Goal: Communication & Community: Answer question/provide support

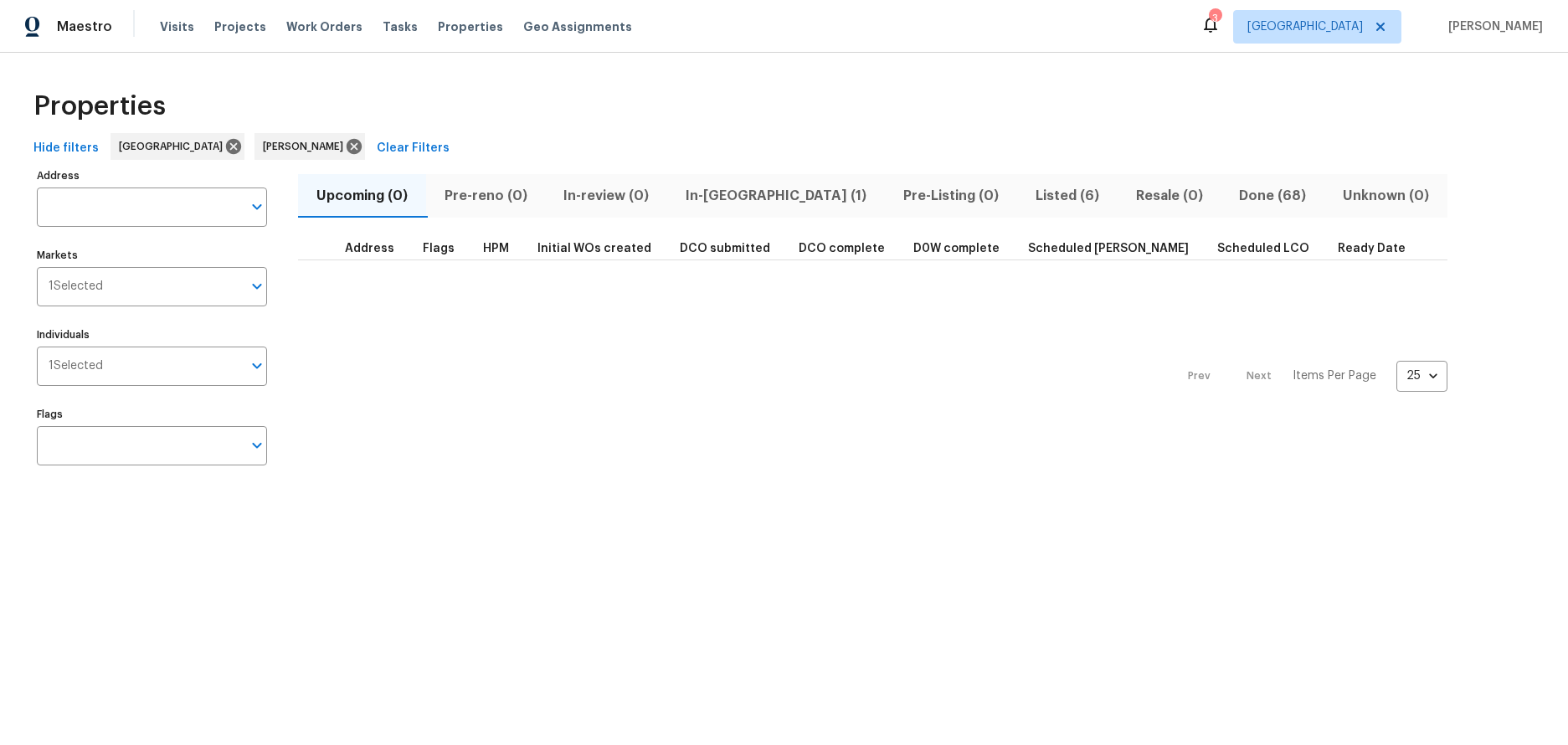
click at [385, 377] on div "Prev Next Items Per Page 25 25 ​" at bounding box center [873, 371] width 1150 height 222
click at [1027, 188] on span "Listed (6)" at bounding box center [1068, 196] width 80 height 23
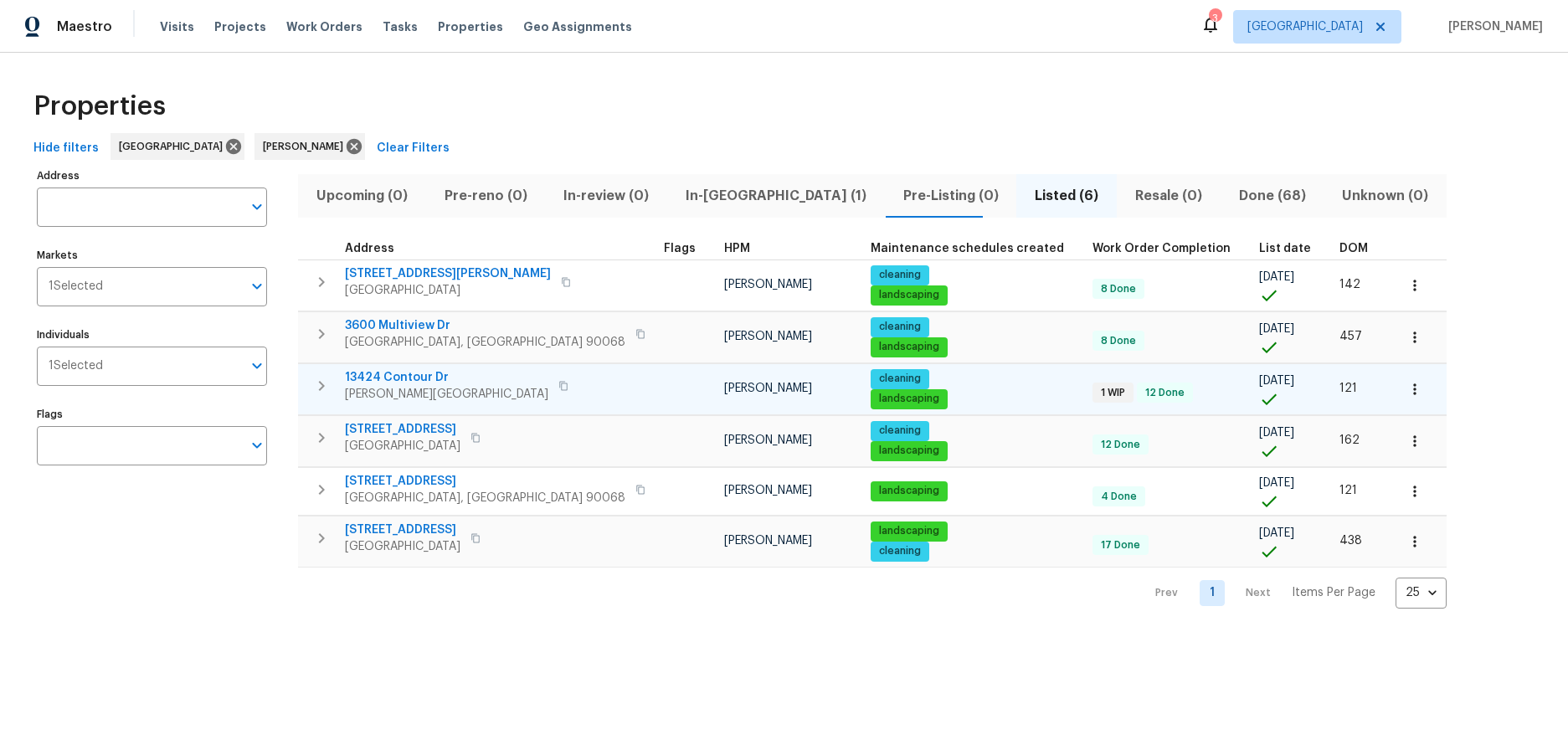
click at [401, 380] on span "13424 Contour Dr" at bounding box center [447, 378] width 204 height 17
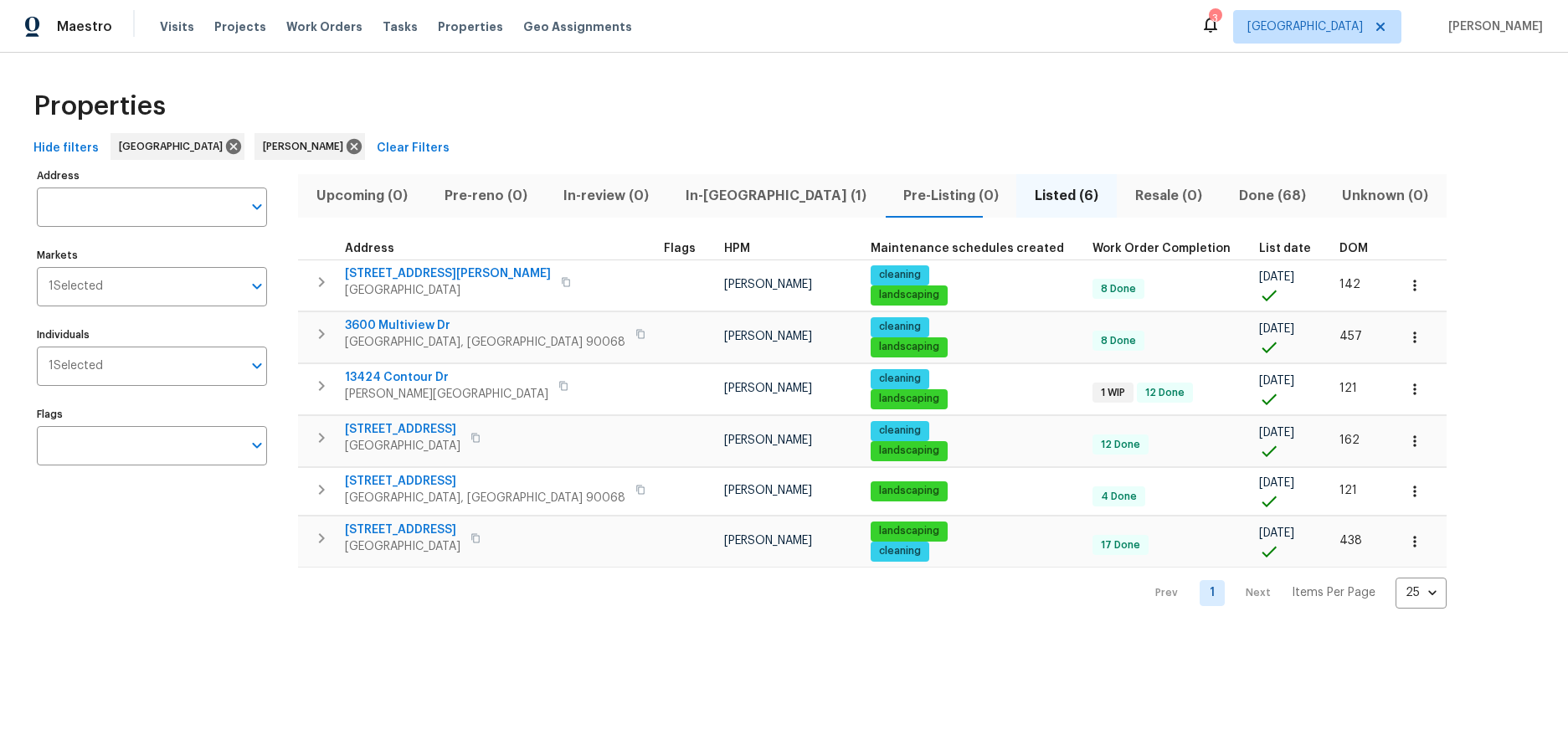
click at [639, 126] on div "Properties" at bounding box center [784, 106] width 1514 height 54
click at [635, 66] on div "Properties Hide filters [GEOGRAPHIC_DATA] [PERSON_NAME] Clear Filters Address A…" at bounding box center [784, 344] width 1568 height 582
click at [630, 329] on button "button" at bounding box center [640, 334] width 20 height 23
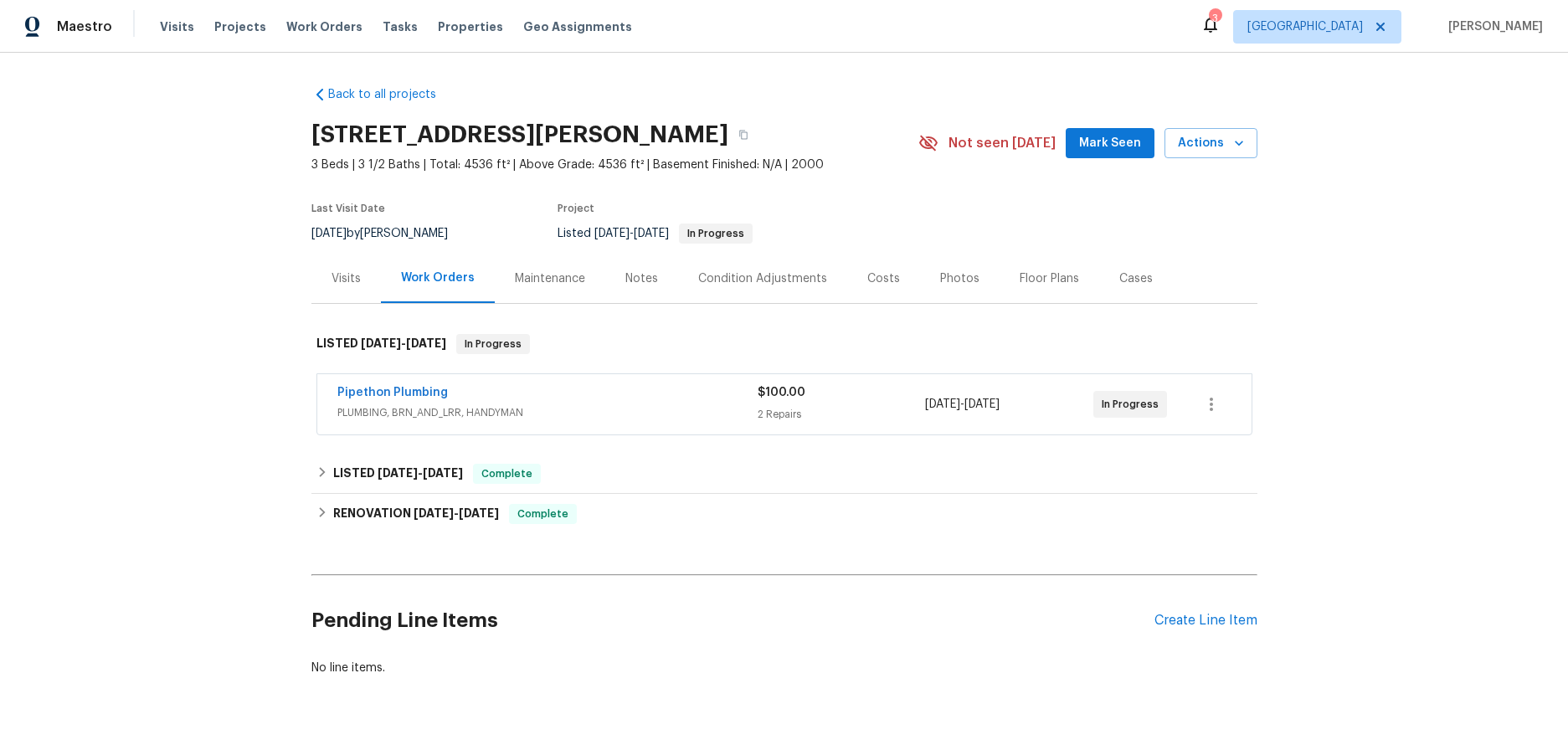
click at [499, 401] on div "Pipethon Plumbing" at bounding box center [548, 395] width 421 height 20
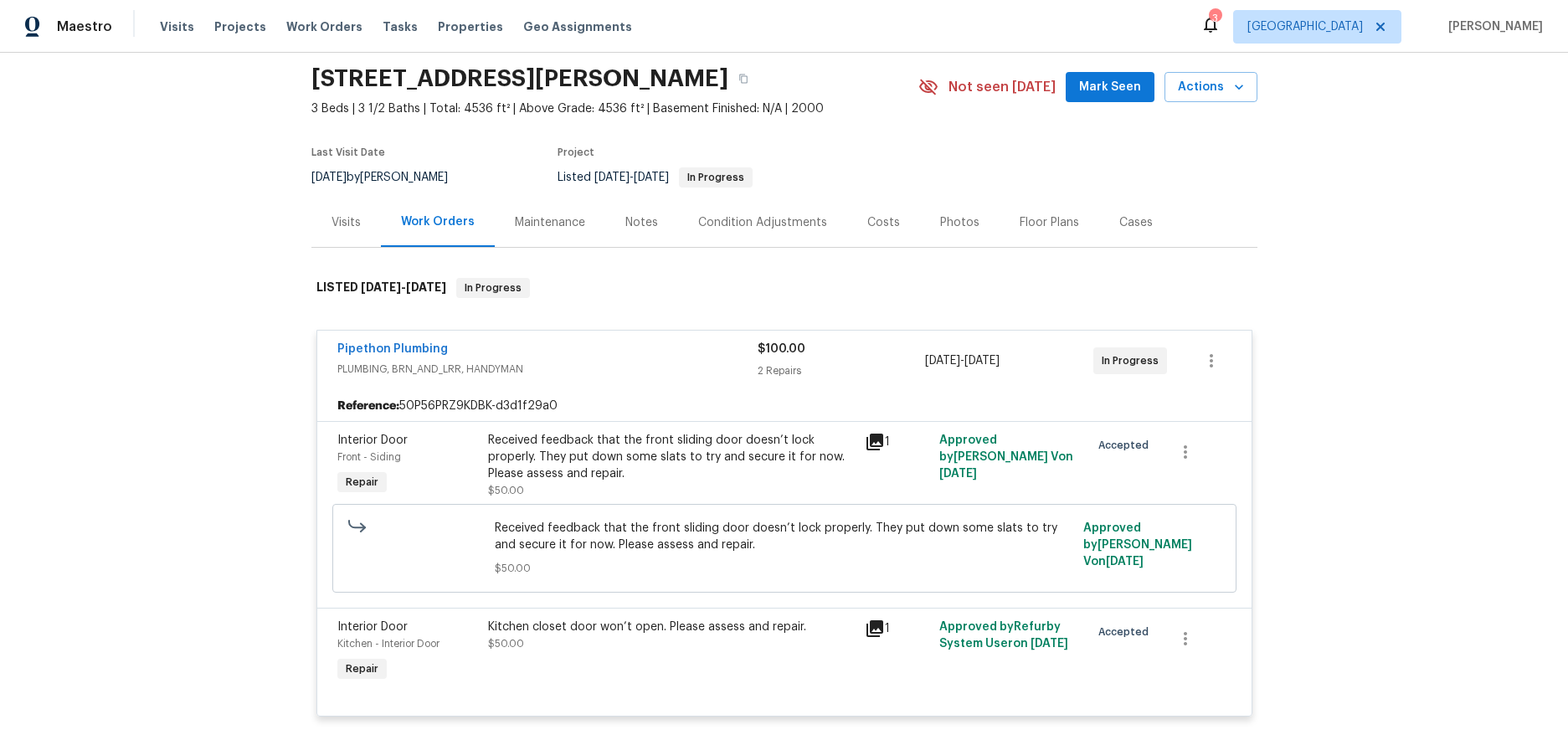
scroll to position [84, 0]
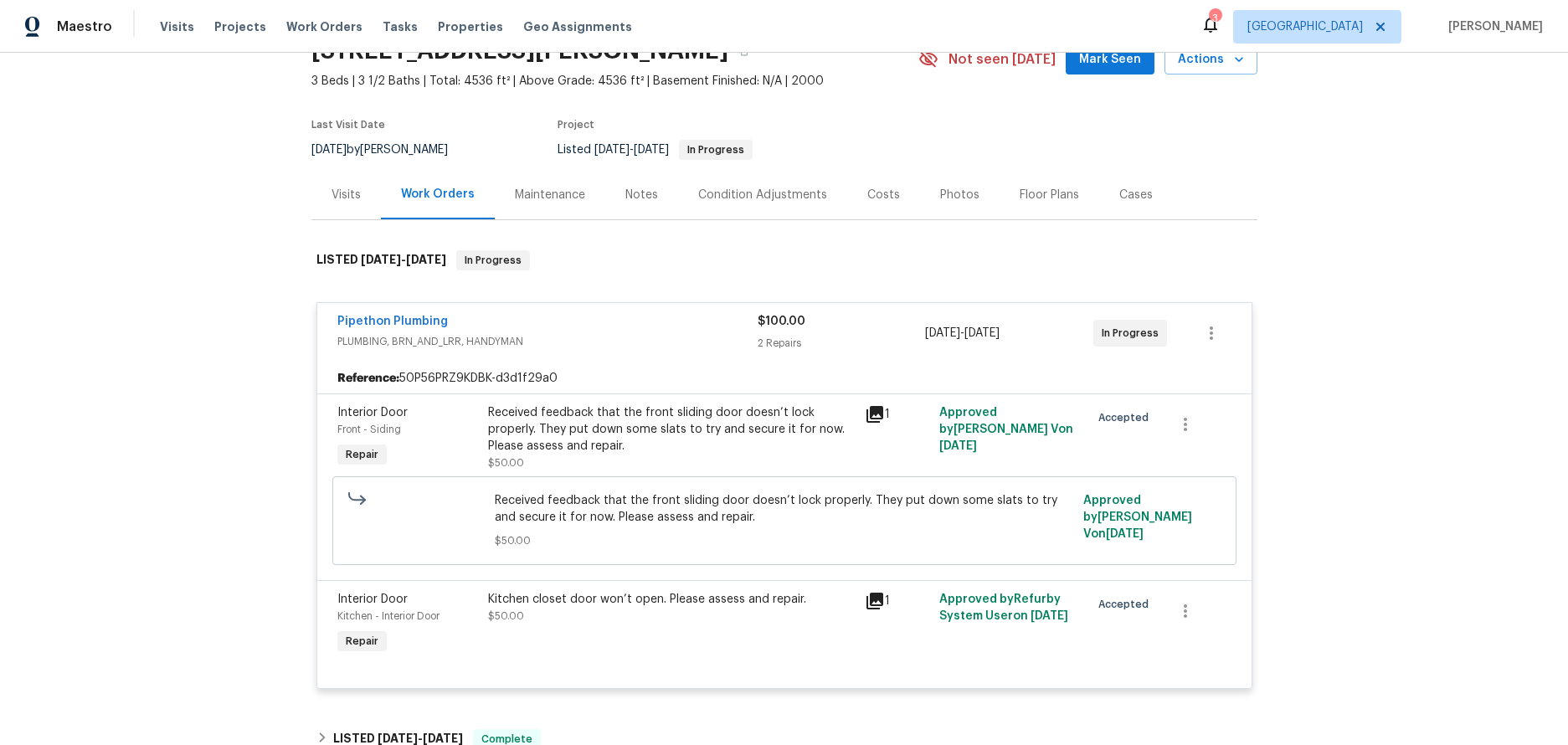
click at [865, 598] on icon at bounding box center [875, 601] width 20 height 20
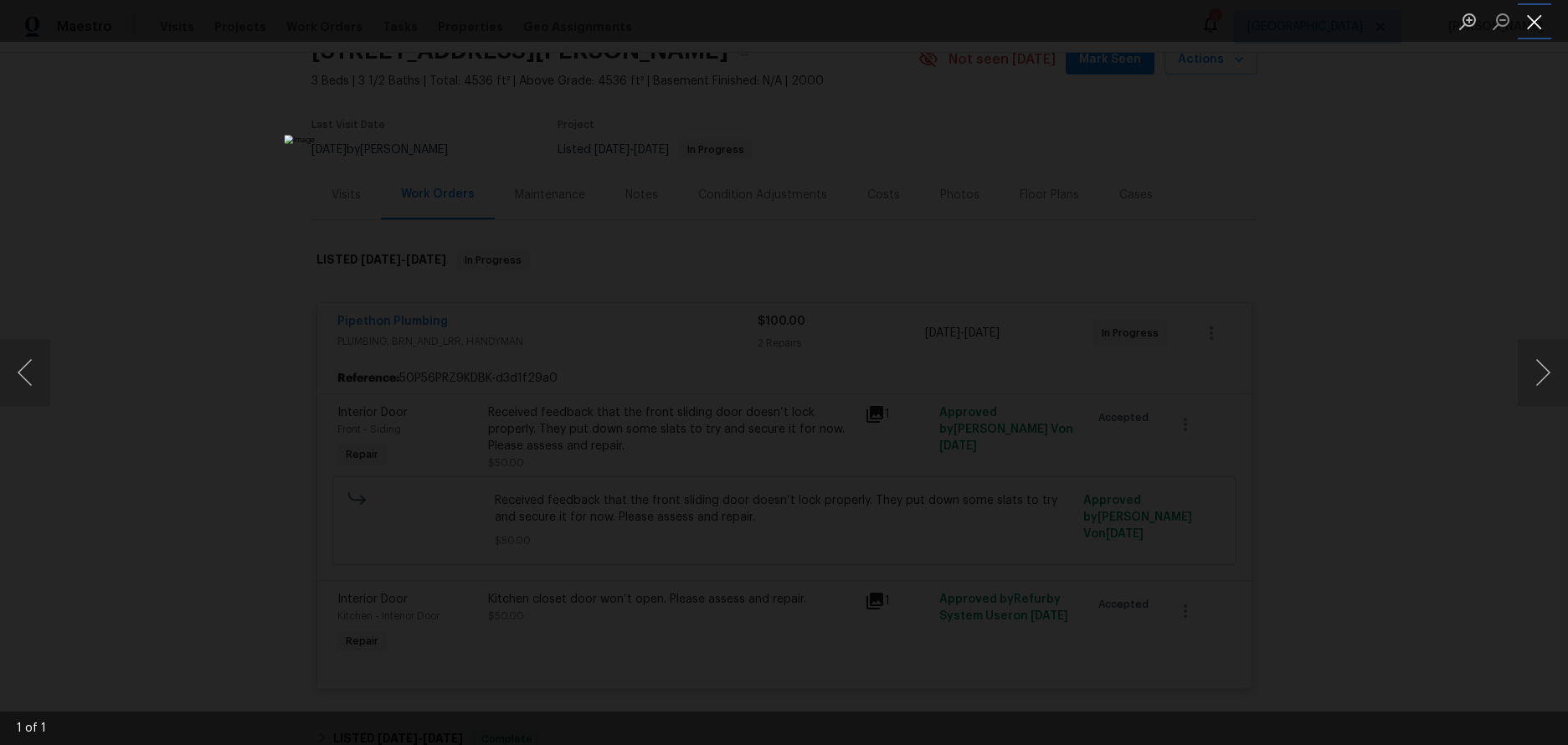
click at [1542, 26] on button "Close lightbox" at bounding box center [1534, 21] width 34 height 29
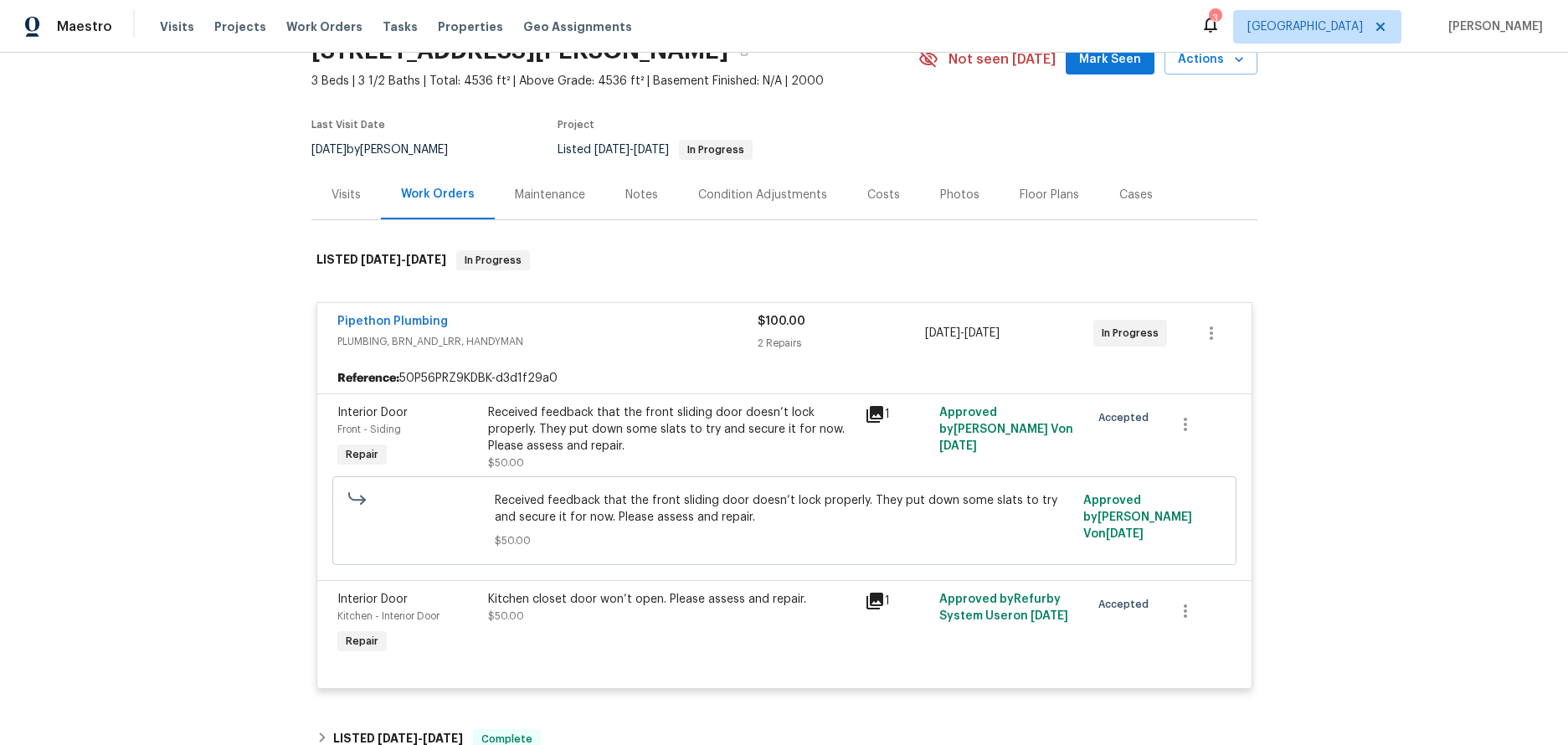
scroll to position [0, 0]
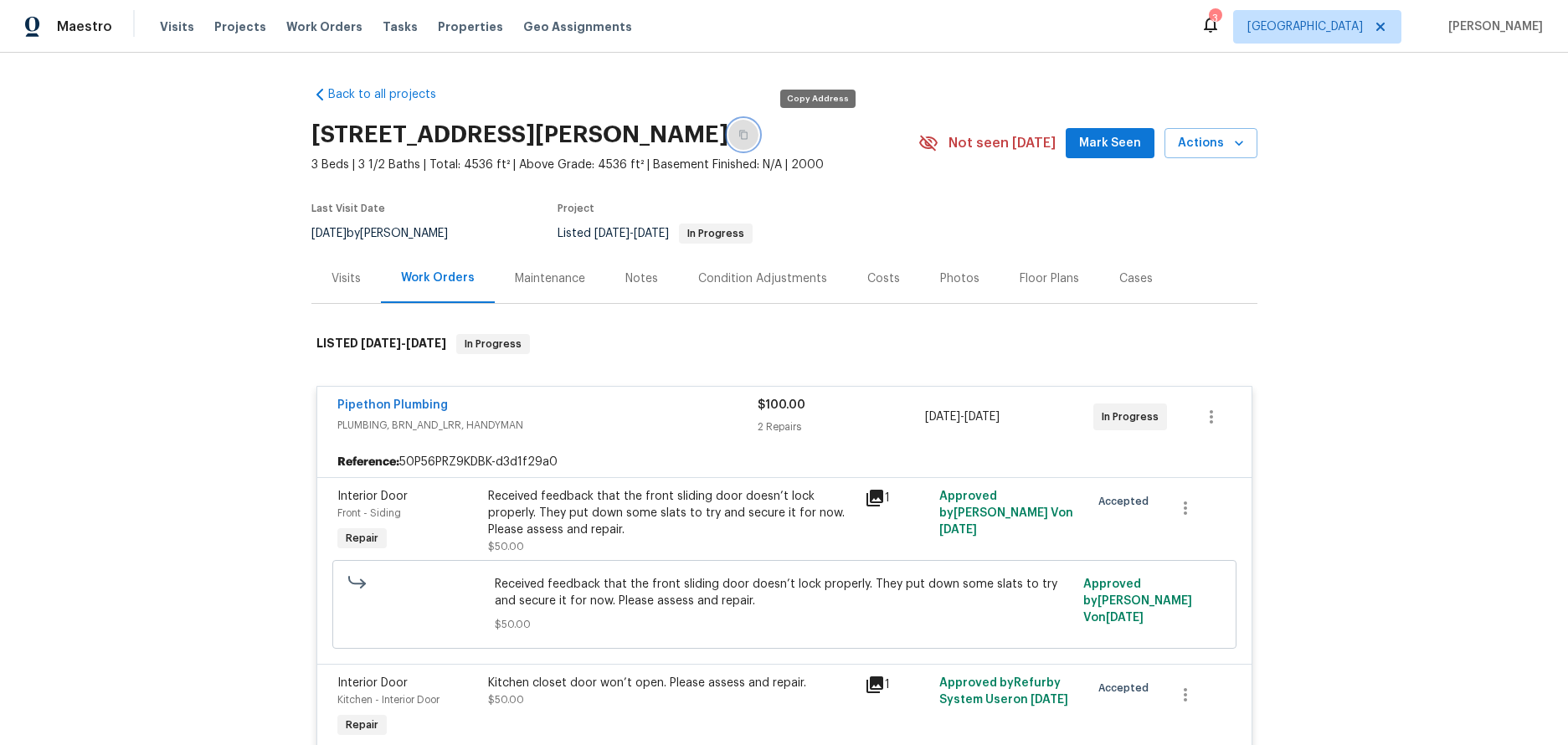
click at [748, 134] on icon "button" at bounding box center [743, 135] width 10 height 10
click at [635, 280] on div "Notes" at bounding box center [641, 279] width 33 height 17
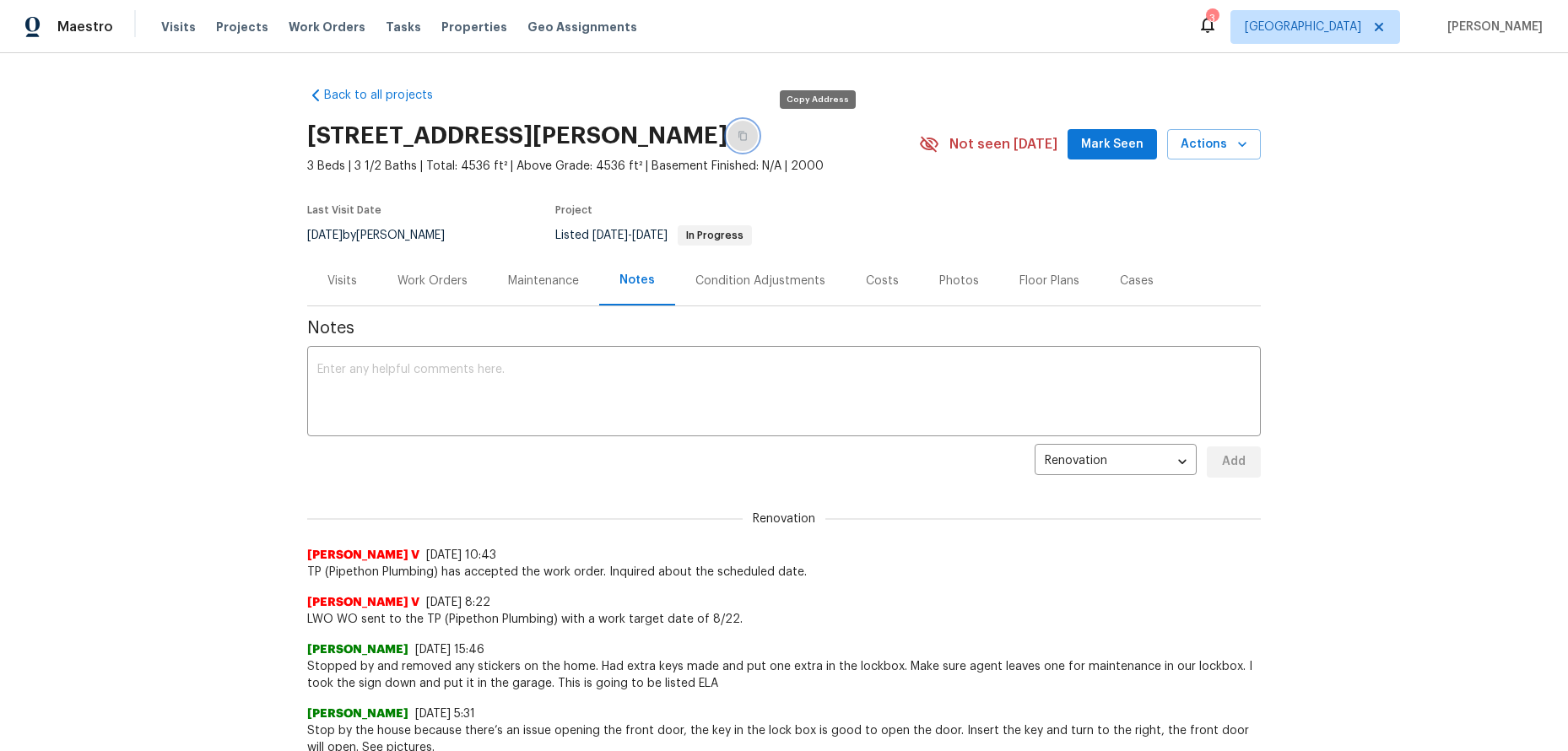
click at [758, 140] on button "button" at bounding box center [743, 136] width 30 height 30
click at [417, 284] on div "Work Orders" at bounding box center [433, 281] width 70 height 17
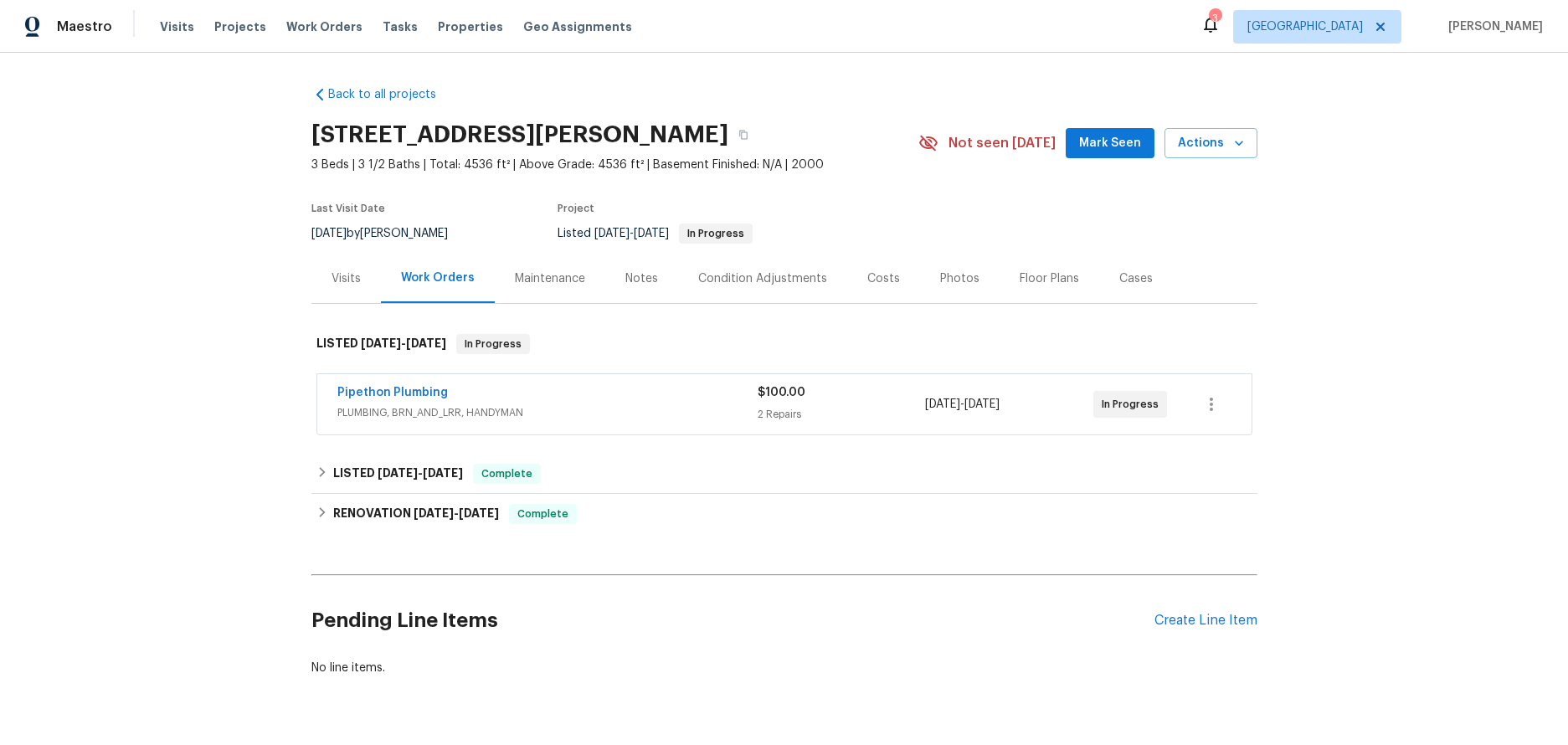
click at [446, 409] on span "PLUMBING, BRN_AND_LRR, HANDYMAN" at bounding box center [548, 413] width 421 height 17
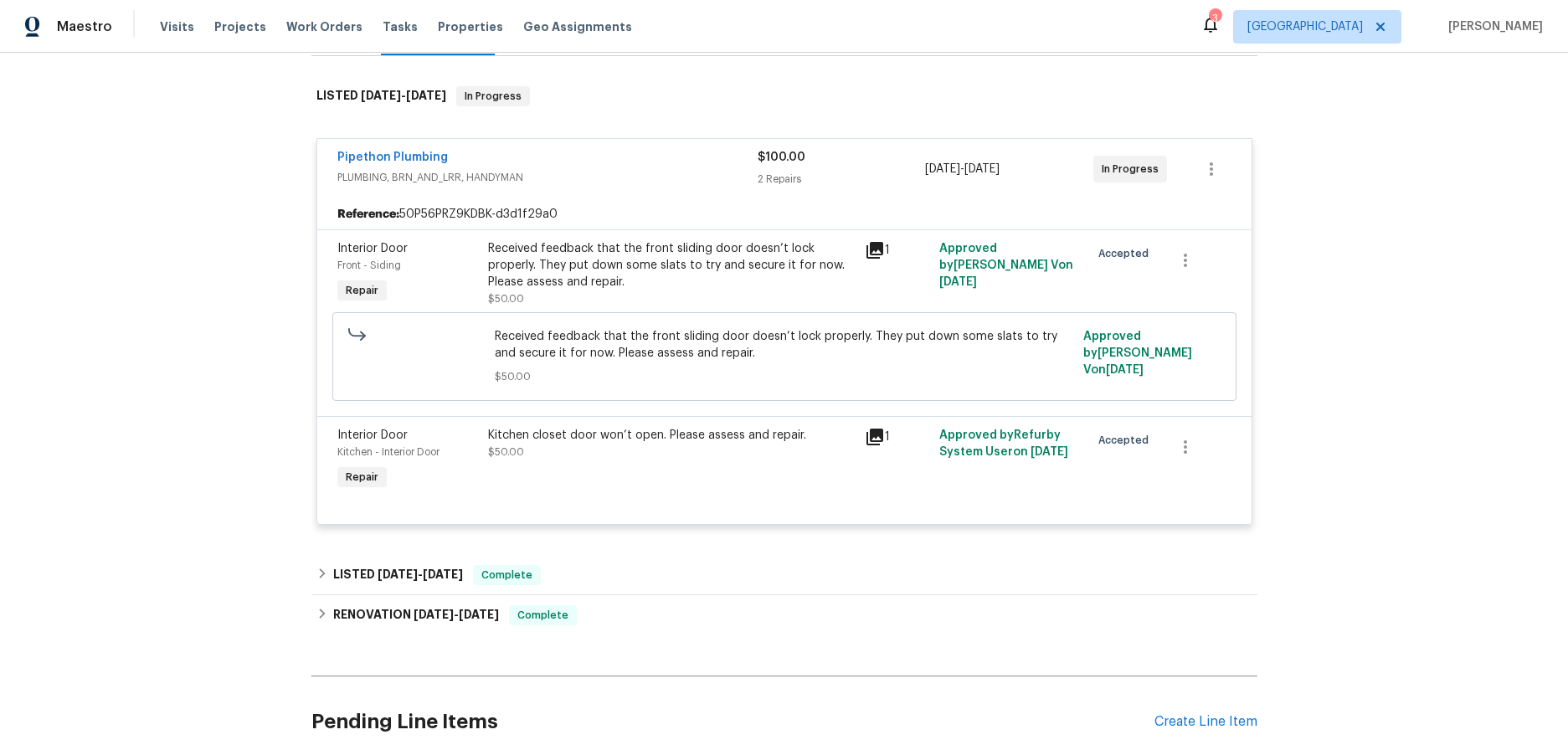
scroll to position [251, 0]
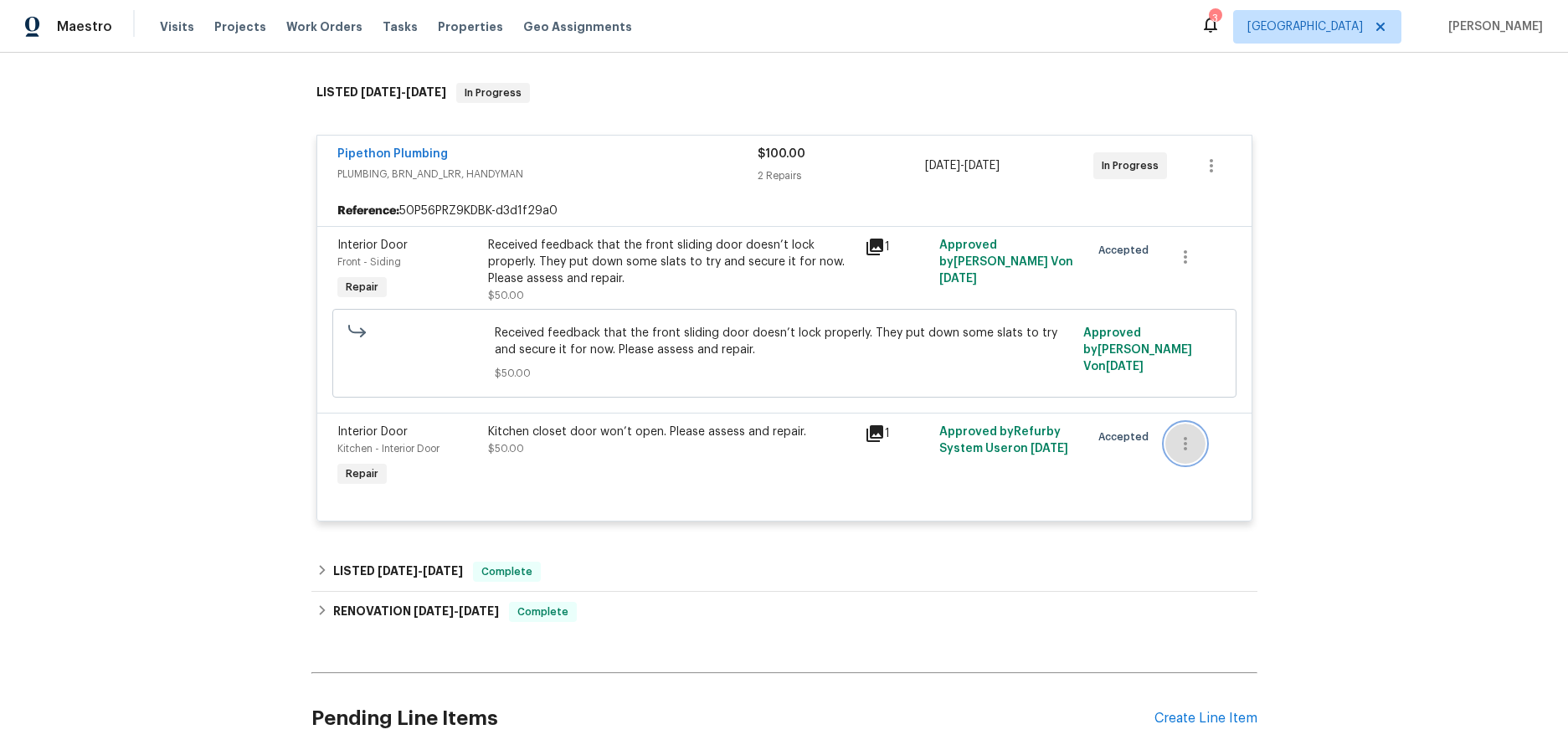
click at [1188, 448] on icon "button" at bounding box center [1186, 444] width 20 height 20
click at [1188, 448] on li "Cancel" at bounding box center [1192, 444] width 65 height 28
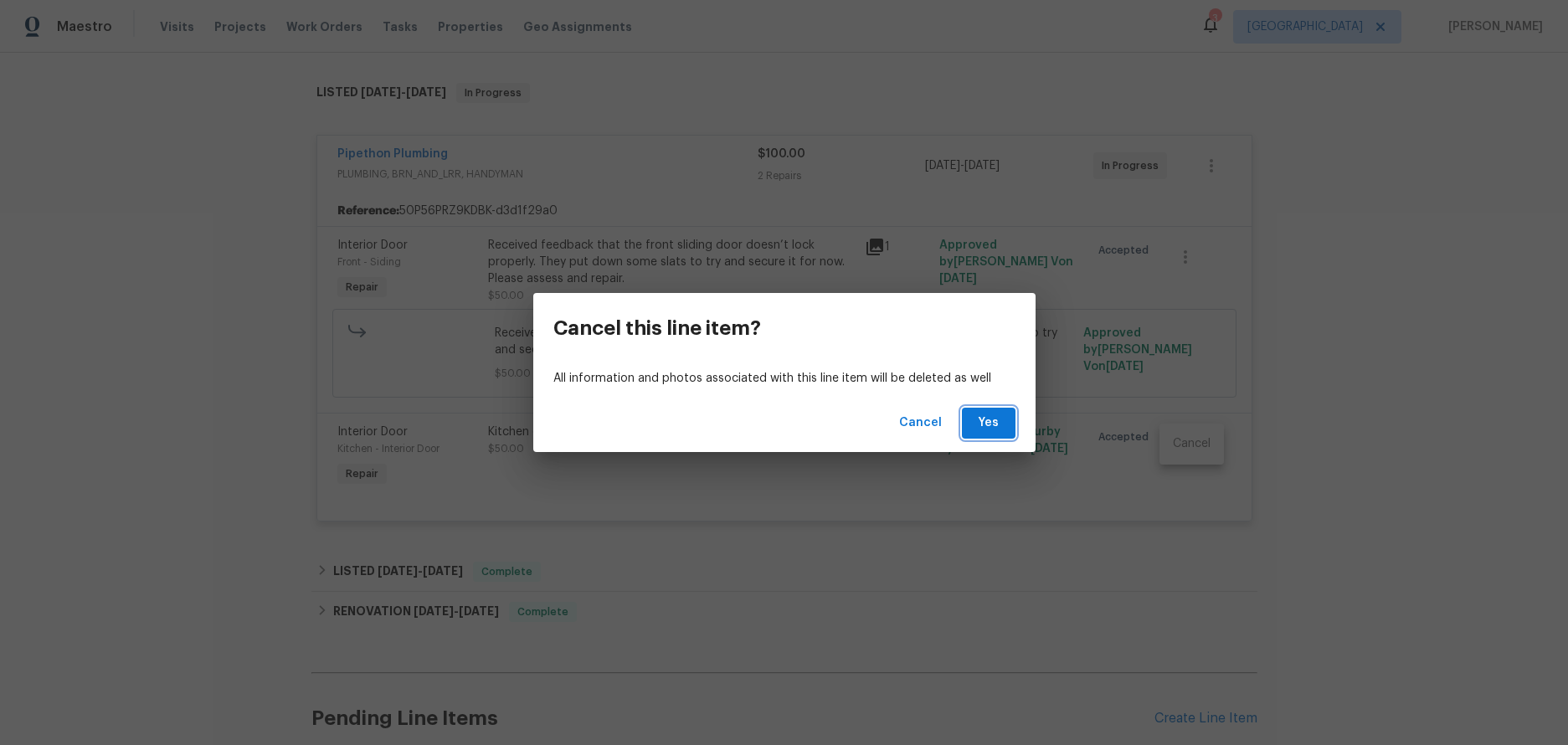
click at [981, 417] on span "Yes" at bounding box center [989, 423] width 27 height 21
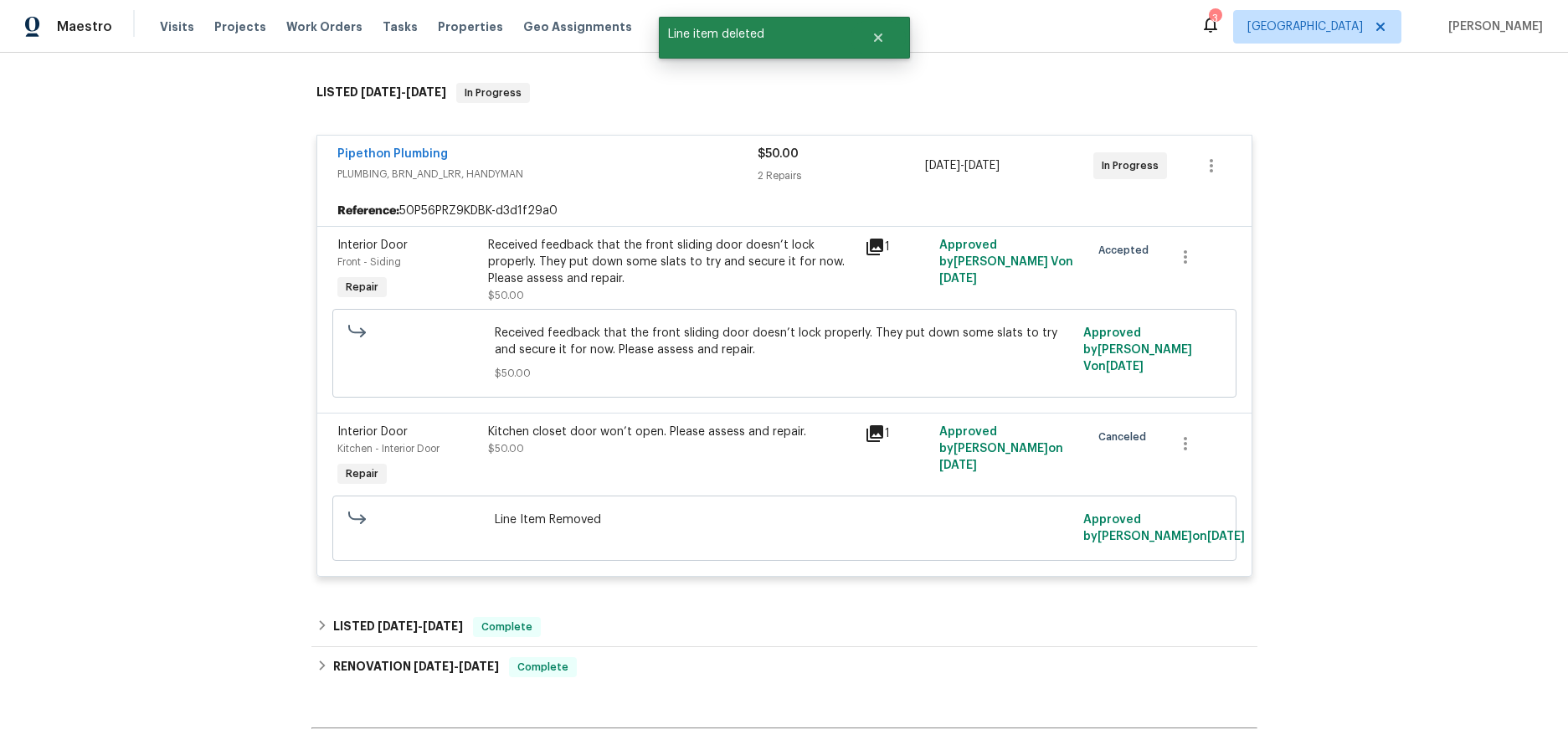
click at [199, 349] on div "Back to all projects 13424 Contour Dr, Sherman Oaks, CA 91423 3 Beds | 3 1/2 Ba…" at bounding box center [784, 399] width 1568 height 692
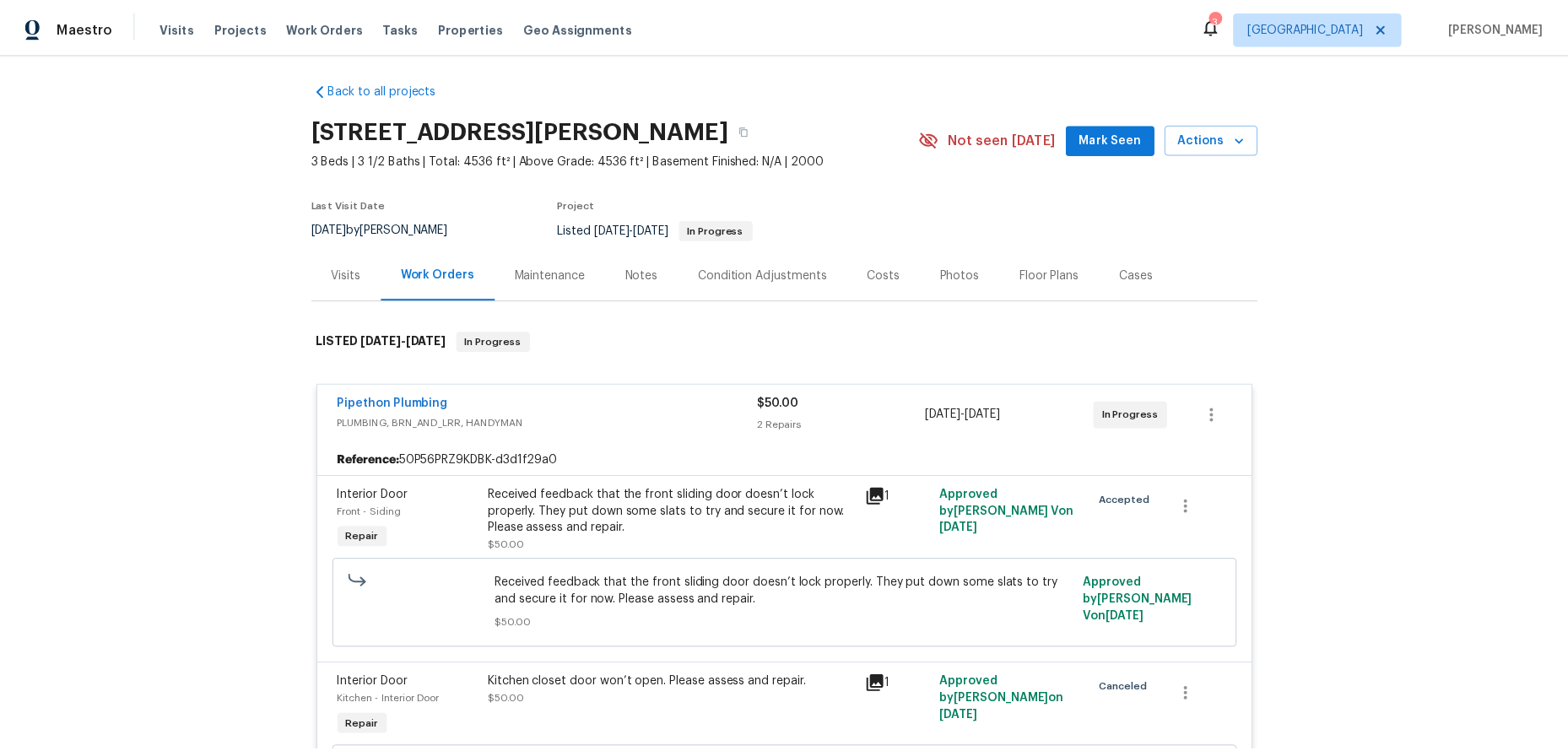
scroll to position [0, 0]
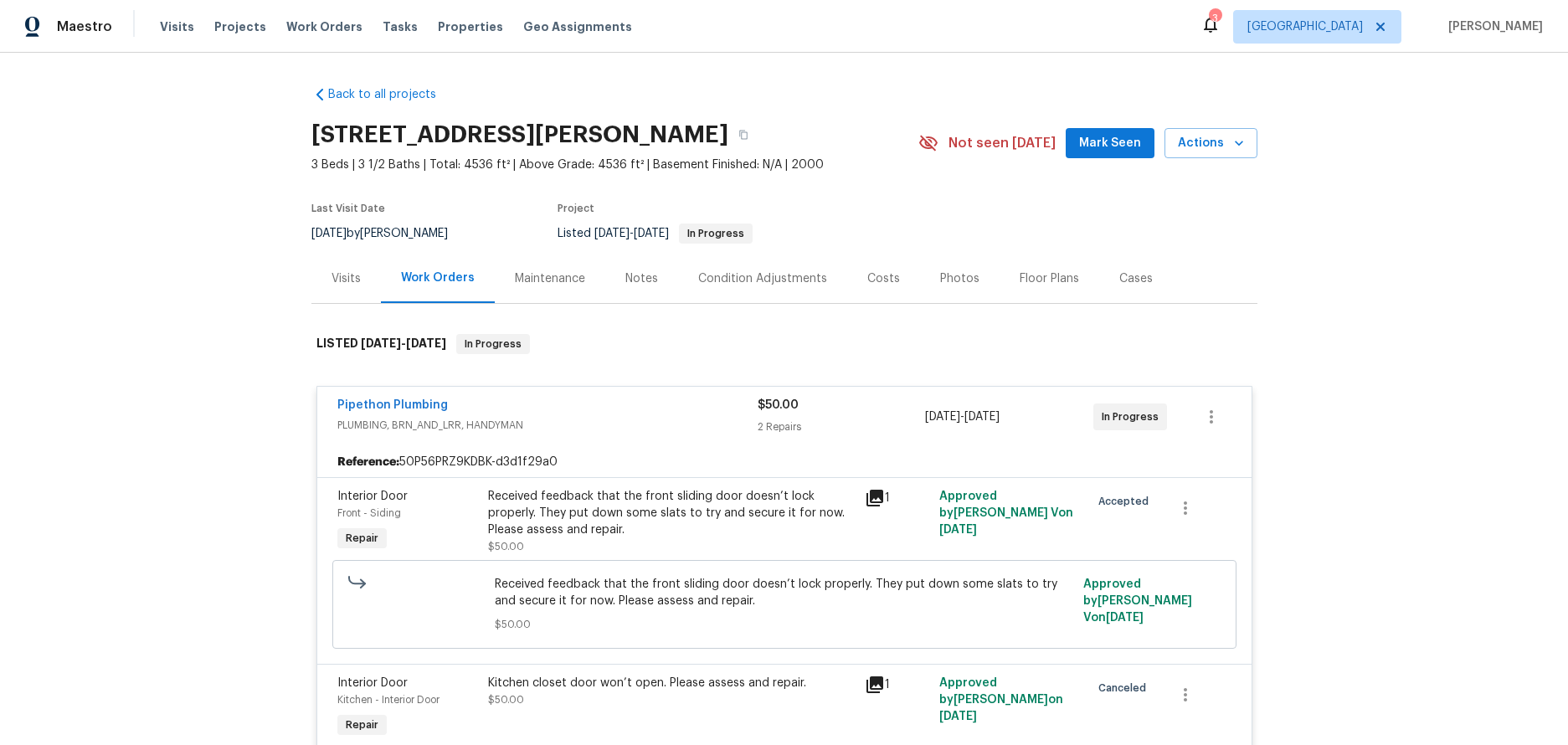
click at [609, 275] on div "Notes" at bounding box center [641, 278] width 73 height 49
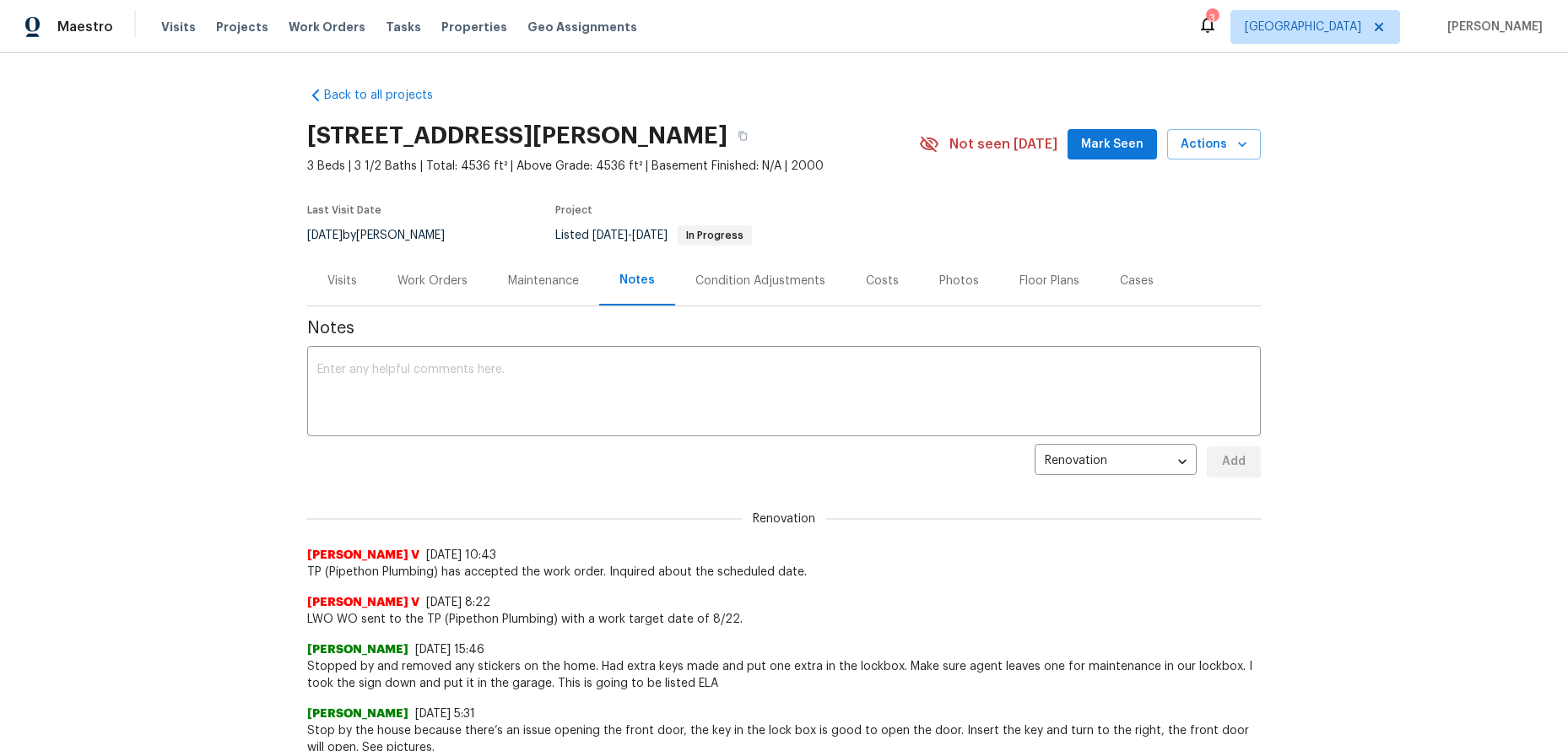
click at [619, 282] on div "Notes" at bounding box center [637, 280] width 35 height 17
click at [438, 279] on div "Work Orders" at bounding box center [433, 281] width 70 height 17
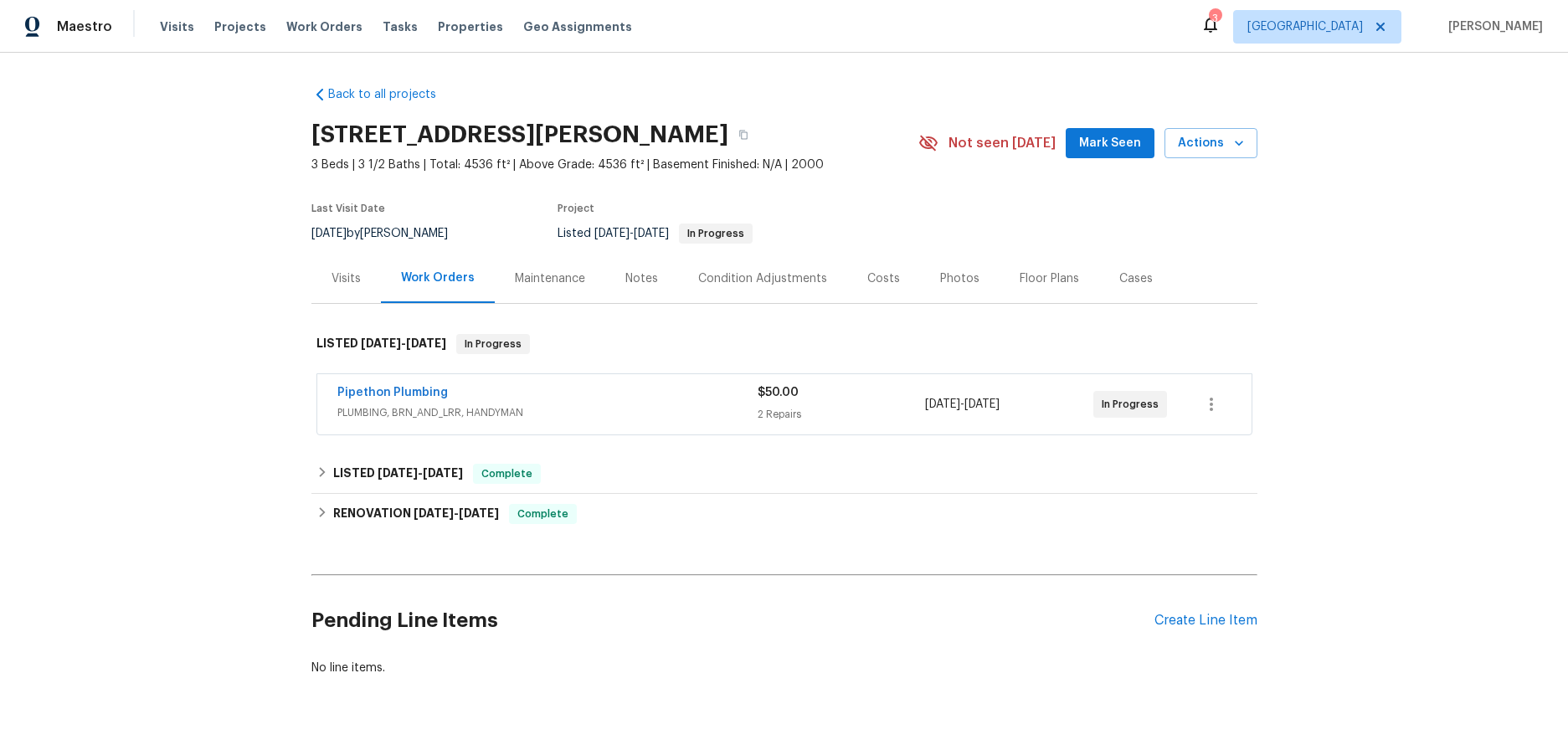
click at [415, 384] on div "Pipethon Plumbing PLUMBING, BRN_AND_LRR, HANDYMAN $50.00 2 Repairs 8/20/2025 - …" at bounding box center [784, 405] width 934 height 60
click at [411, 391] on link "Pipethon Plumbing" at bounding box center [393, 393] width 111 height 12
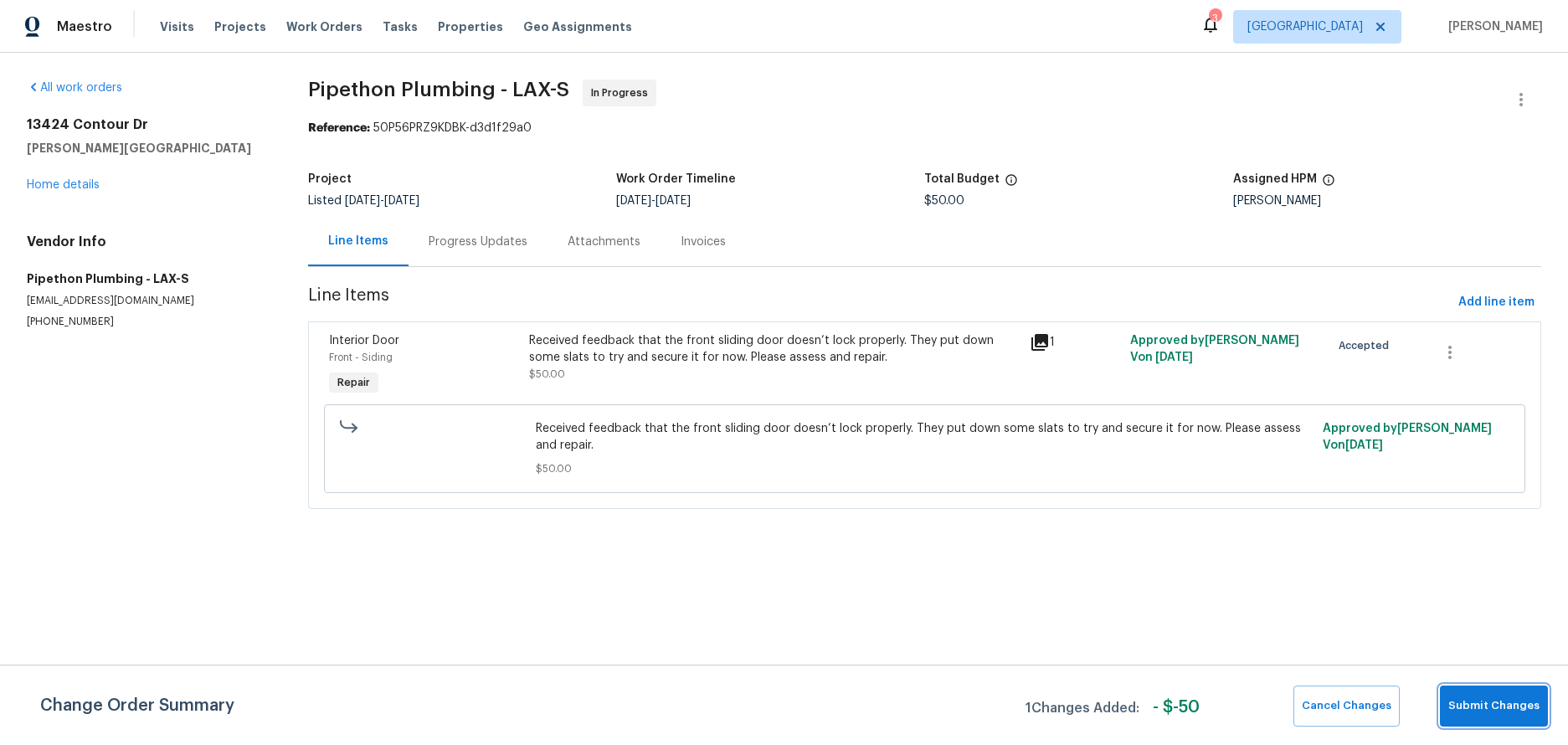
click at [1473, 706] on span "Submit Changes" at bounding box center [1494, 706] width 91 height 19
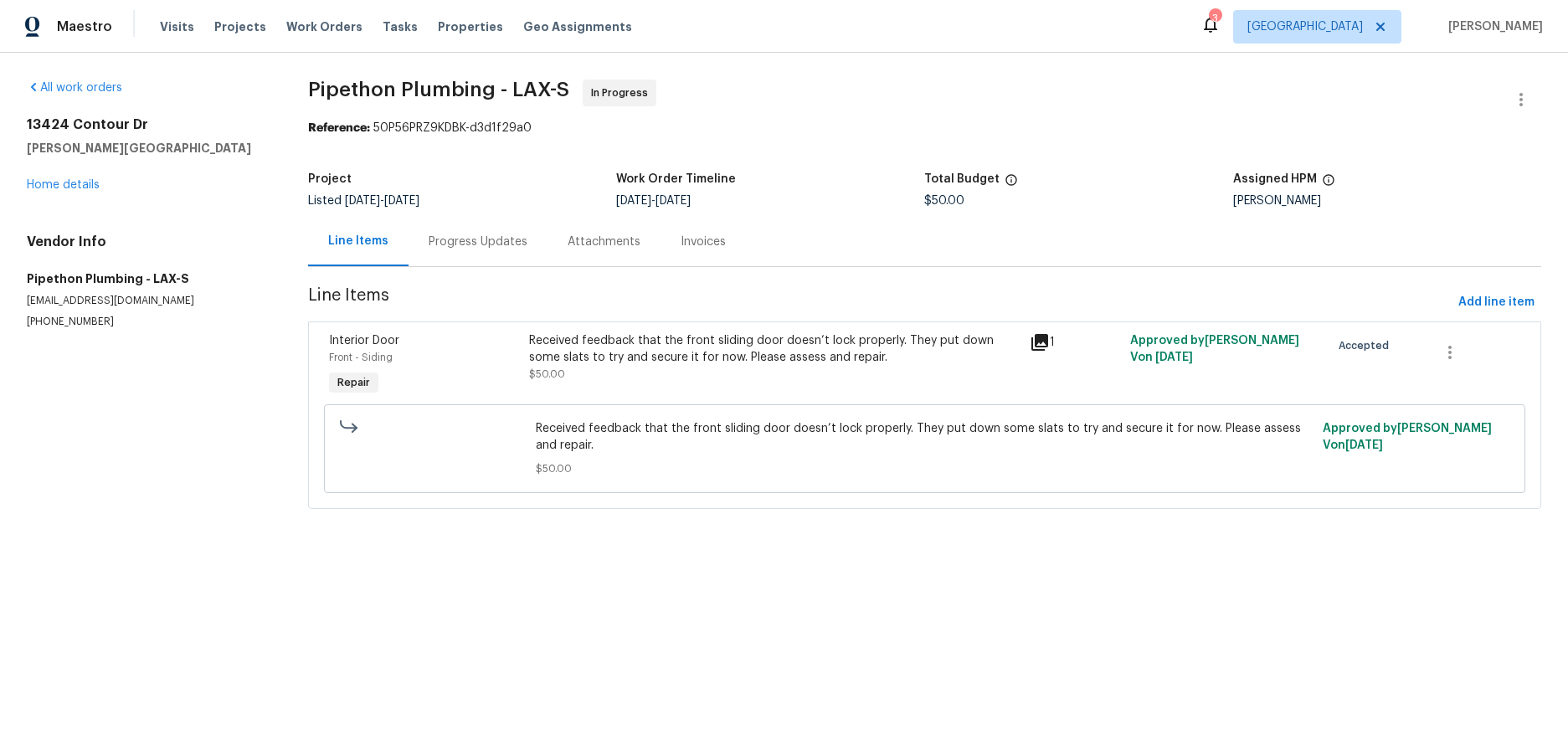
click at [494, 236] on div "Progress Updates" at bounding box center [479, 242] width 99 height 17
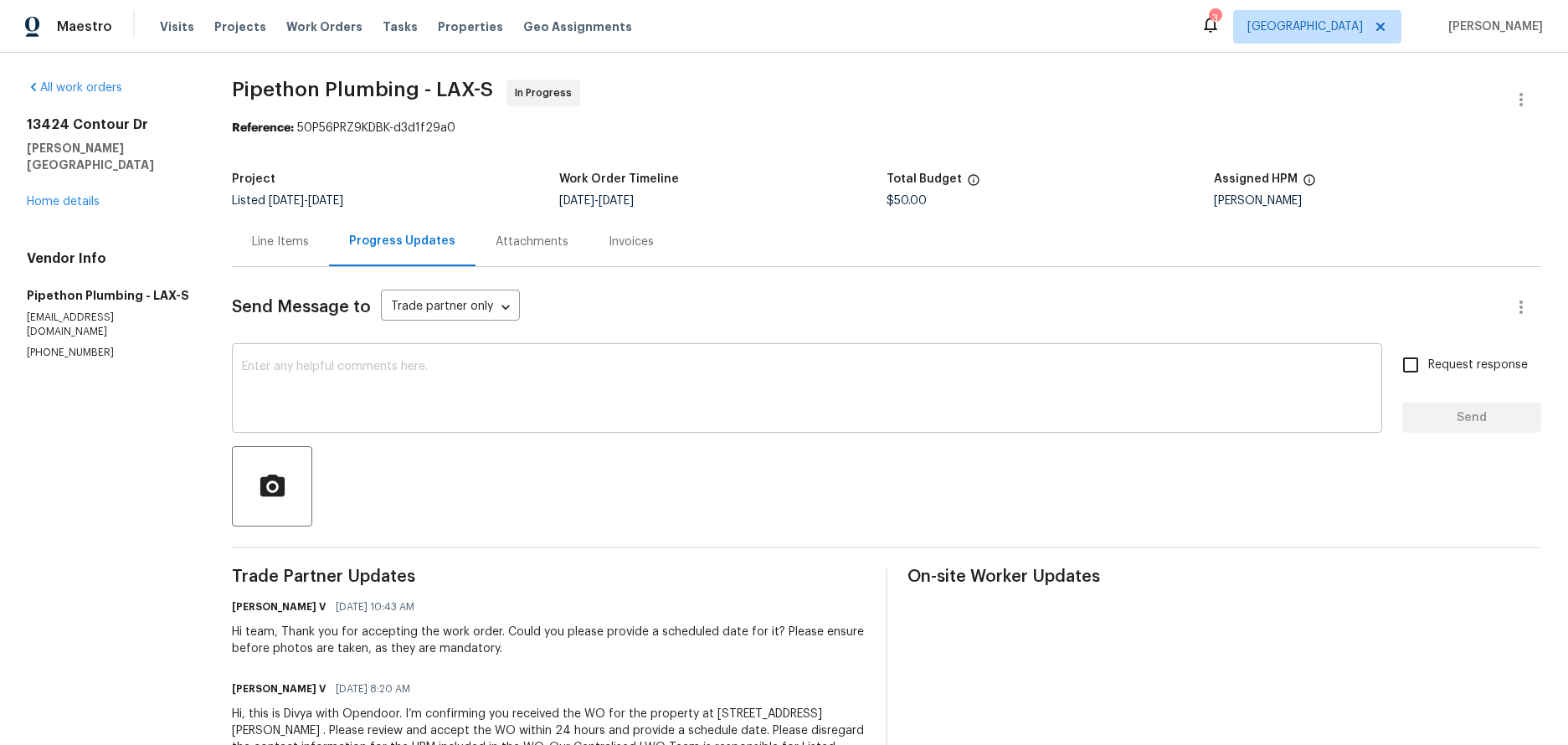
click at [396, 378] on textarea at bounding box center [807, 391] width 1131 height 59
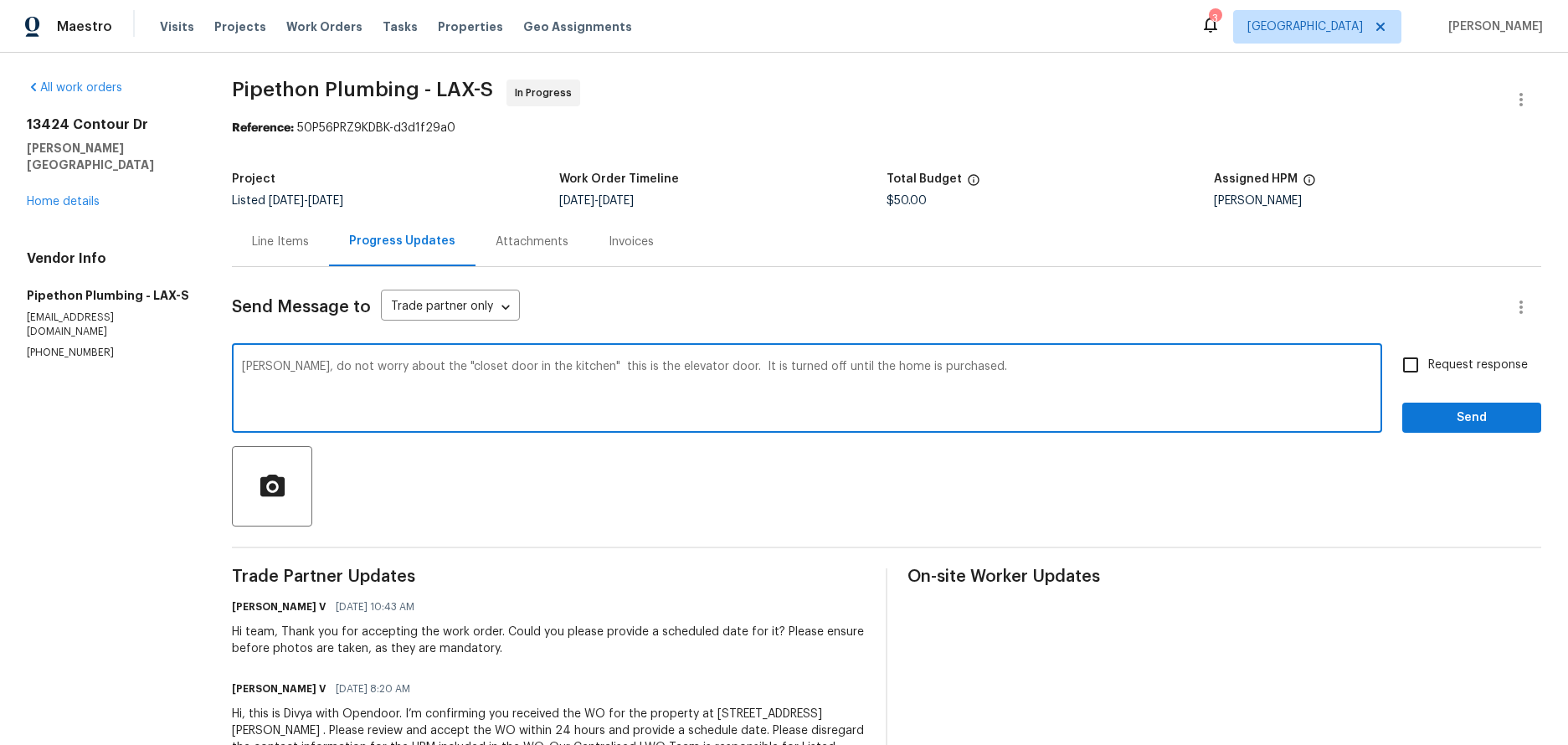
type textarea "Andy, do not worry about the "closet door in the kitchen" this is the elevator …"
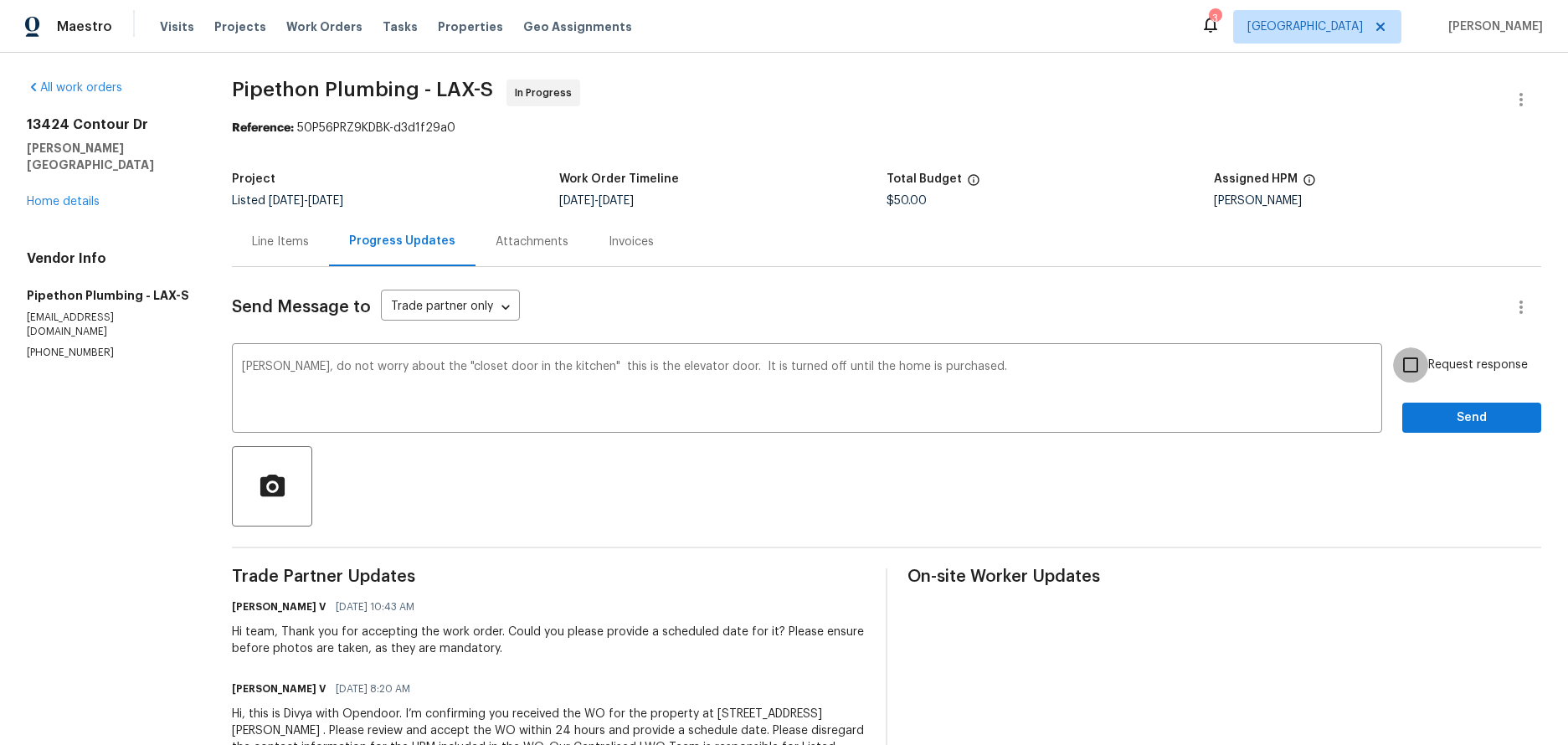
click at [1408, 365] on input "Request response" at bounding box center [1411, 365] width 35 height 35
checkbox input "true"
click at [1464, 418] on span "Send" at bounding box center [1472, 418] width 112 height 21
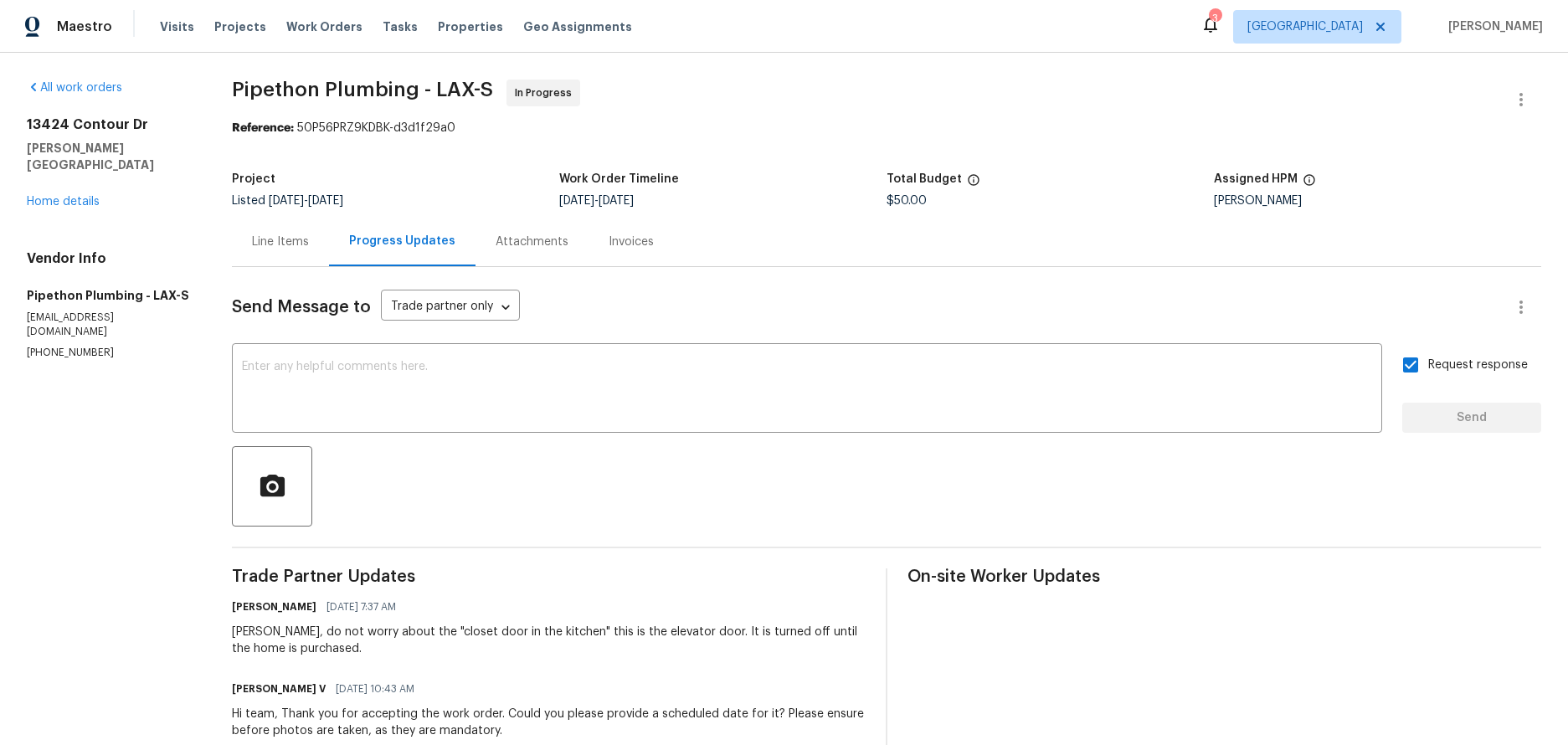
scroll to position [168, 0]
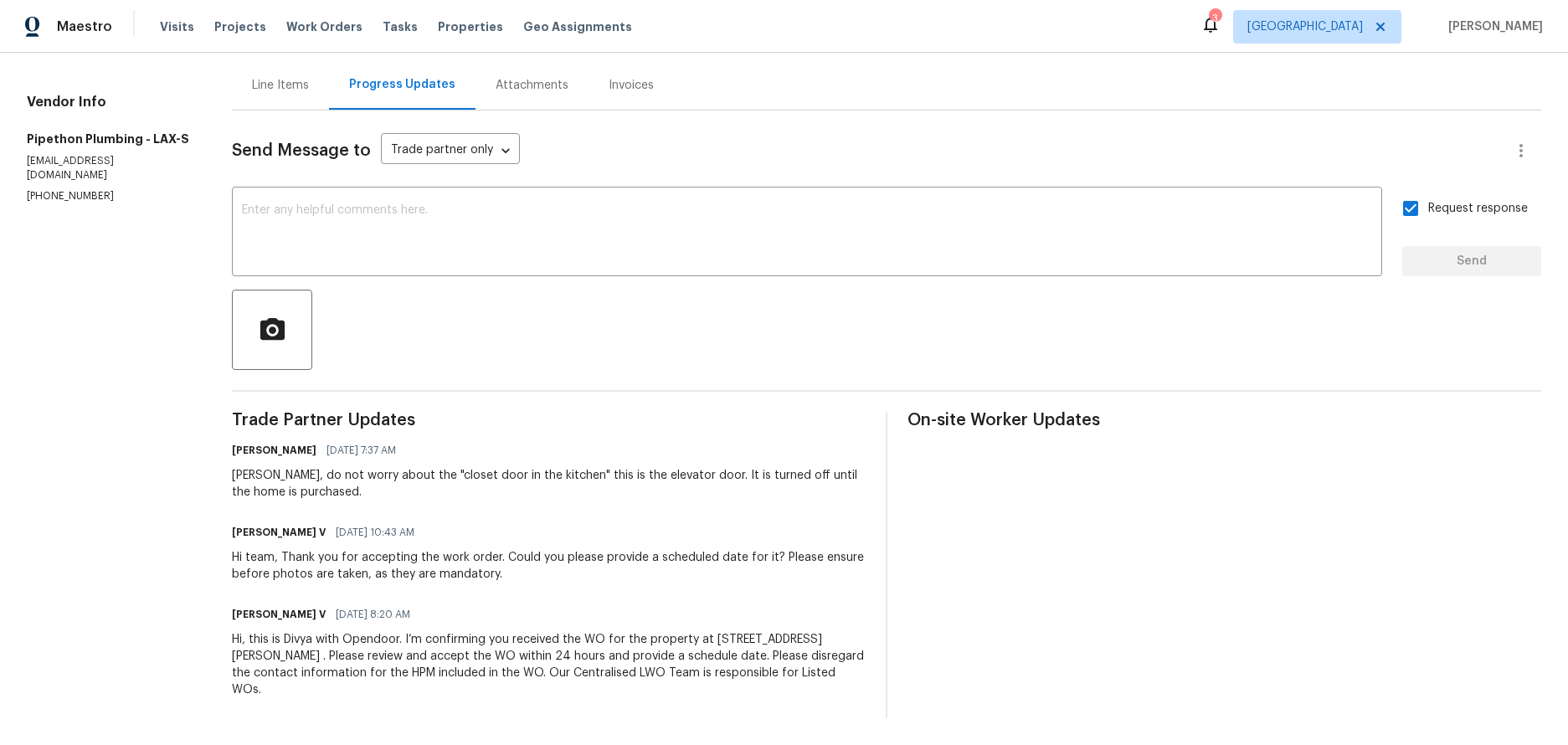
click at [79, 347] on section "All work orders 13424 Contour Dr Sherman Oaks, CA 91423 Home details Vendor Inf…" at bounding box center [109, 320] width 165 height 795
